Goal: Task Accomplishment & Management: Use online tool/utility

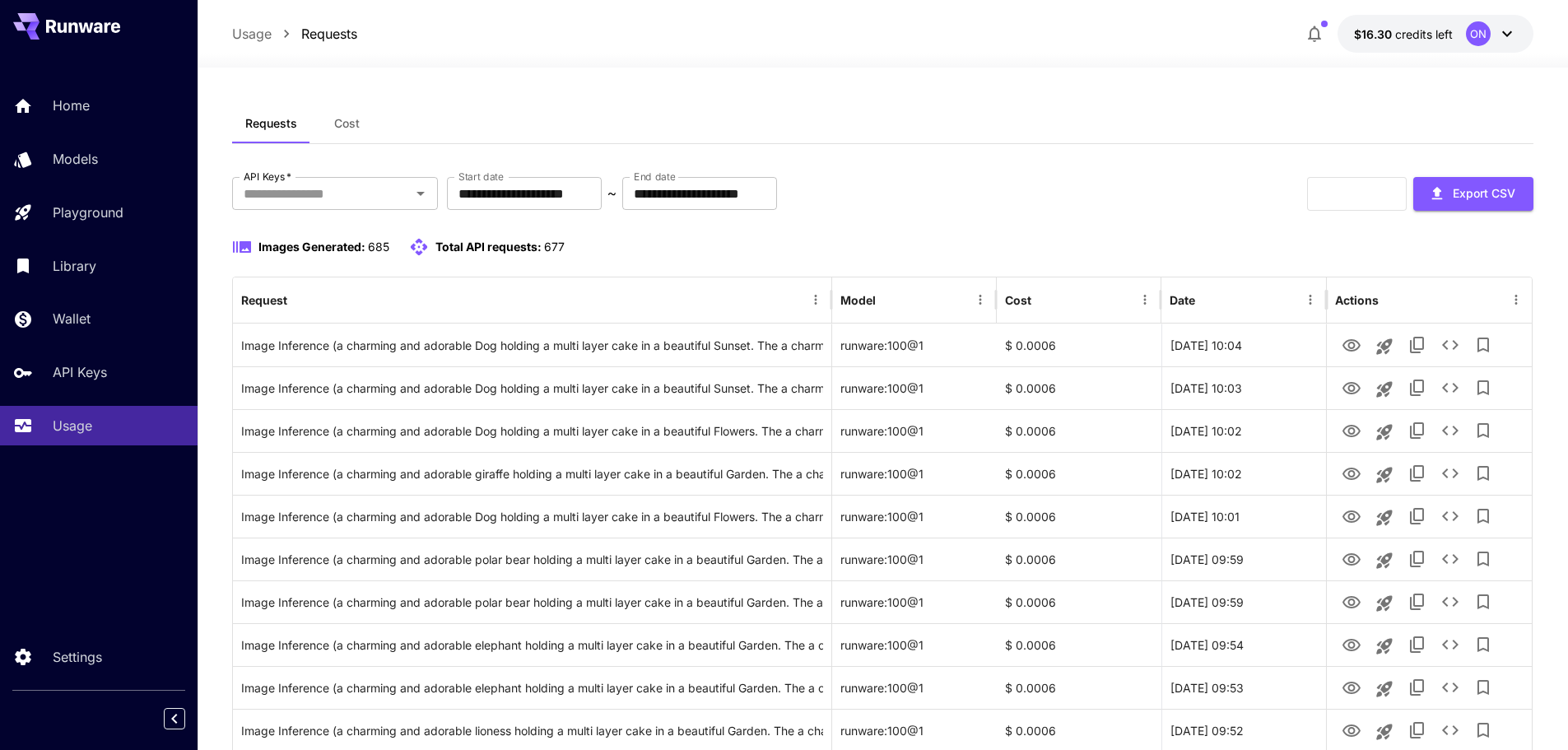
click at [1358, 201] on div "Refresh Export CSV" at bounding box center [1421, 194] width 227 height 34
click at [1330, 197] on button "Refresh" at bounding box center [1357, 194] width 100 height 34
drag, startPoint x: 1540, startPoint y: 452, endPoint x: 1309, endPoint y: 246, distance: 309.5
click at [1339, 195] on button "Refresh" at bounding box center [1357, 194] width 100 height 34
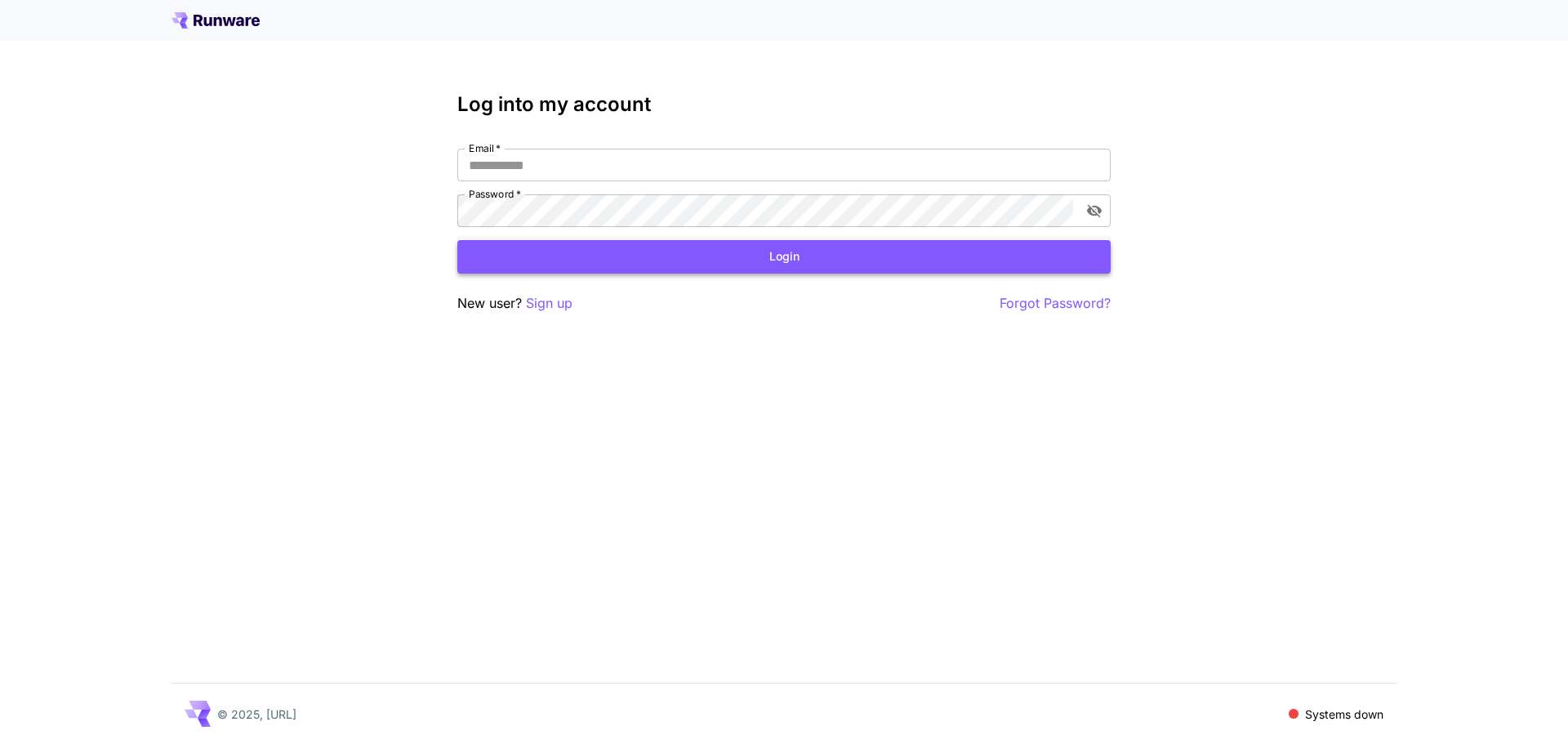
type input "**********"
click at [571, 254] on button "Login" at bounding box center [784, 256] width 653 height 33
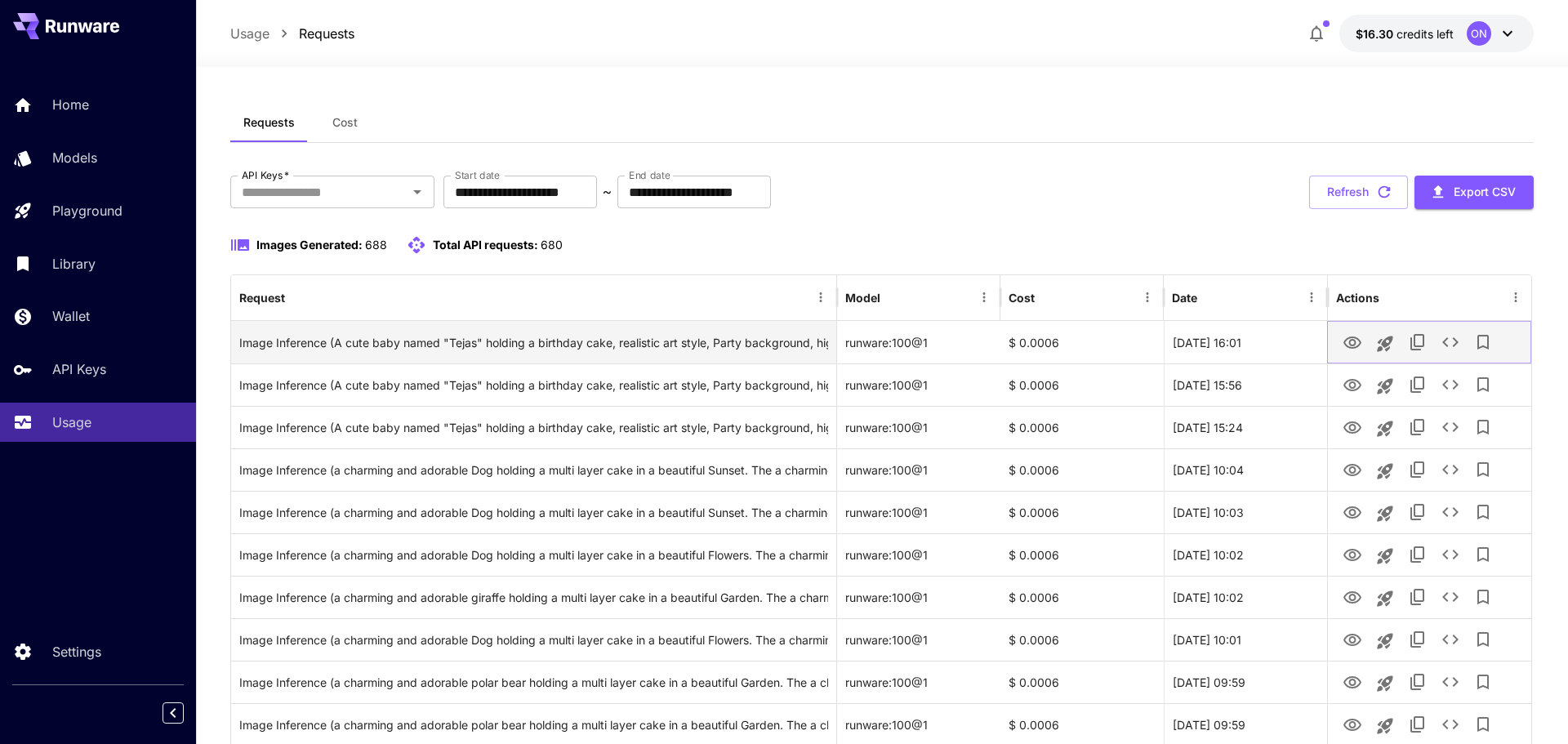
click at [1343, 343] on icon "View Image" at bounding box center [1351, 341] width 18 height 12
